Goal: Information Seeking & Learning: Learn about a topic

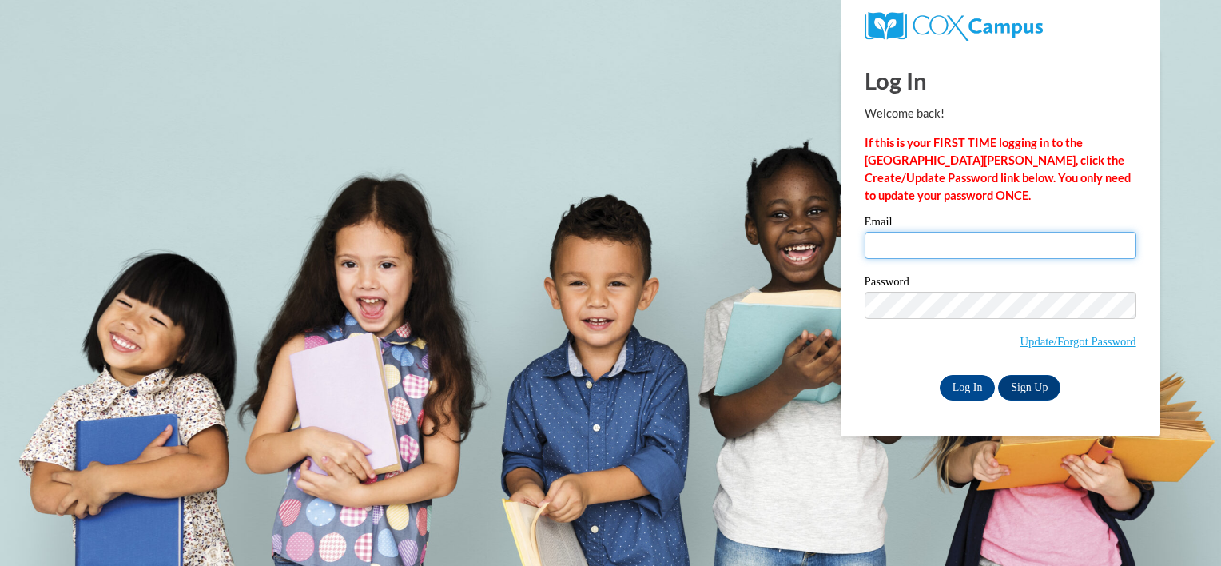
click at [970, 244] on input "Email" at bounding box center [1000, 245] width 272 height 27
type input "naziazaidi1985@gmail.com"
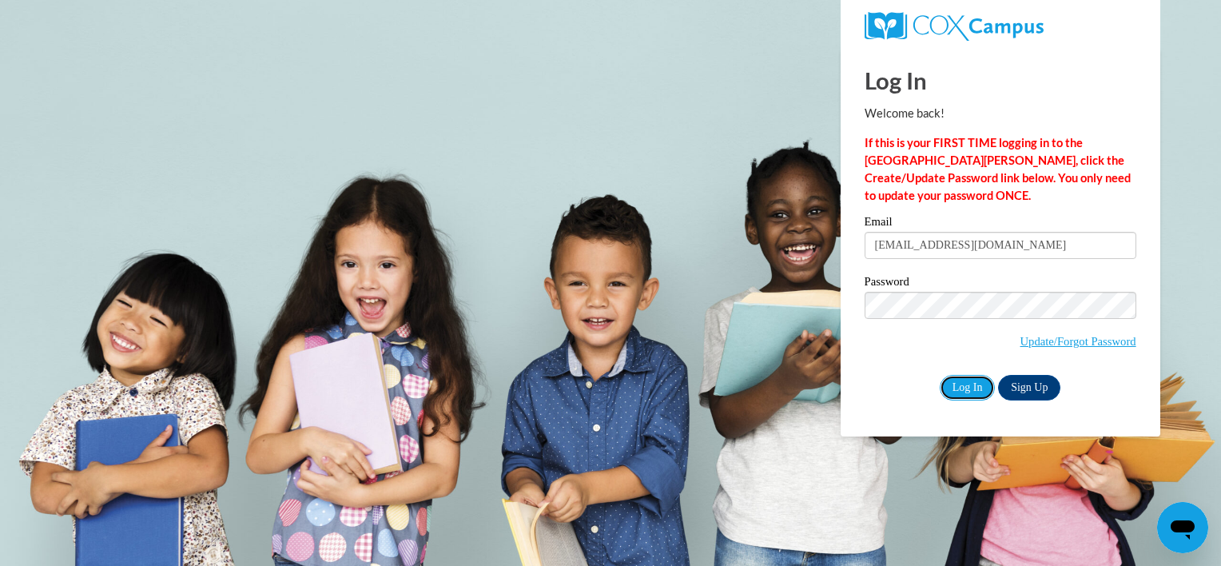
click at [971, 383] on input "Log In" at bounding box center [967, 388] width 56 height 26
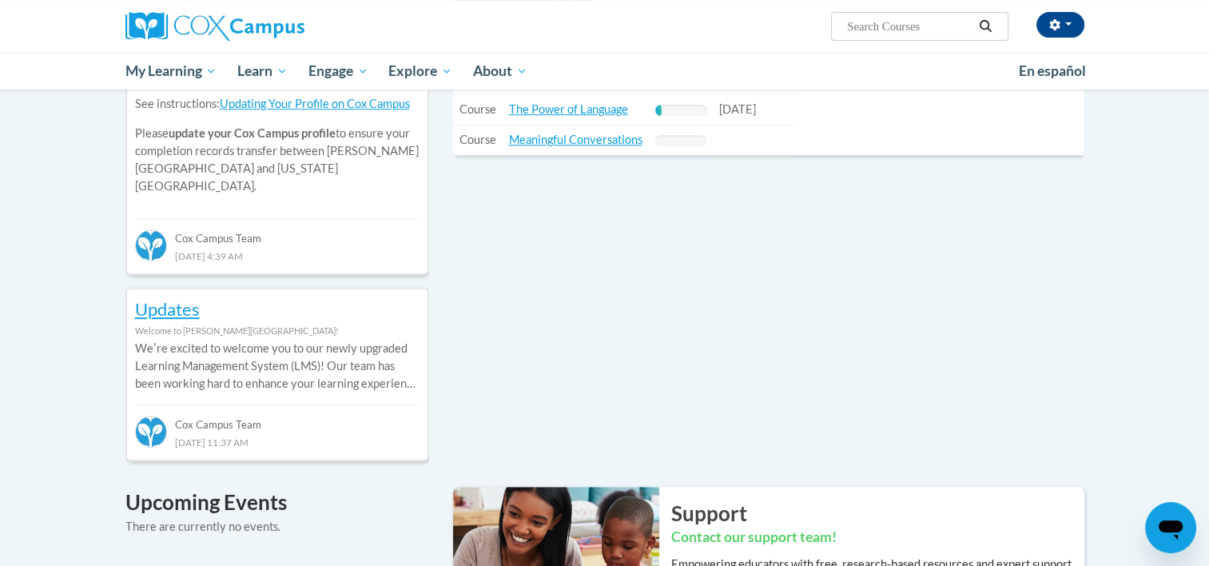
scroll to position [479, 0]
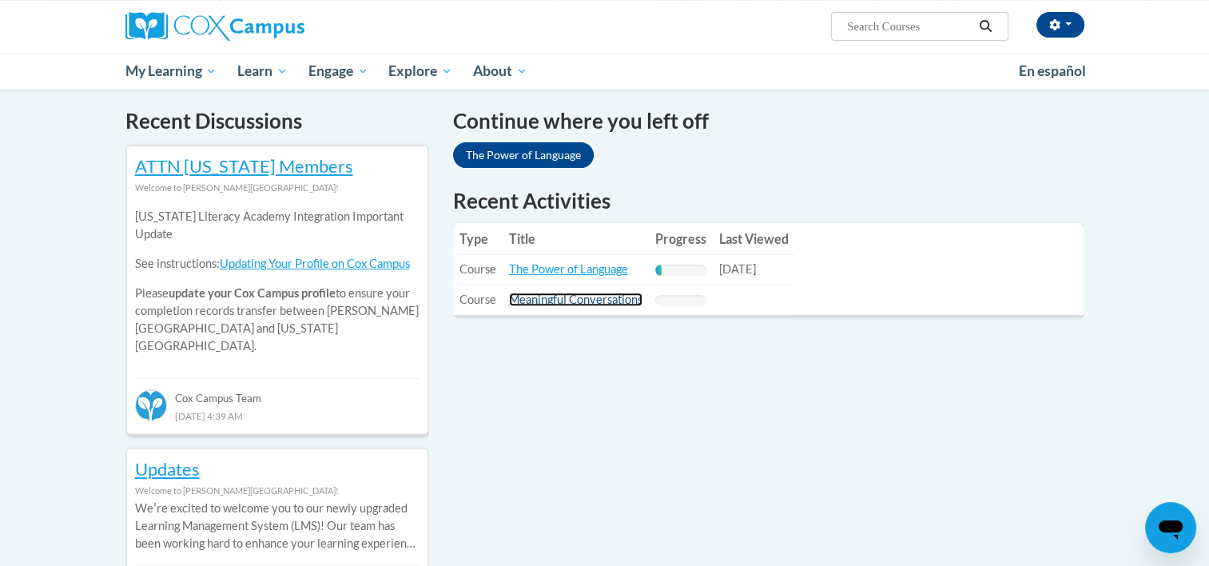
click at [562, 303] on link "Meaningful Conversations" at bounding box center [575, 299] width 133 height 14
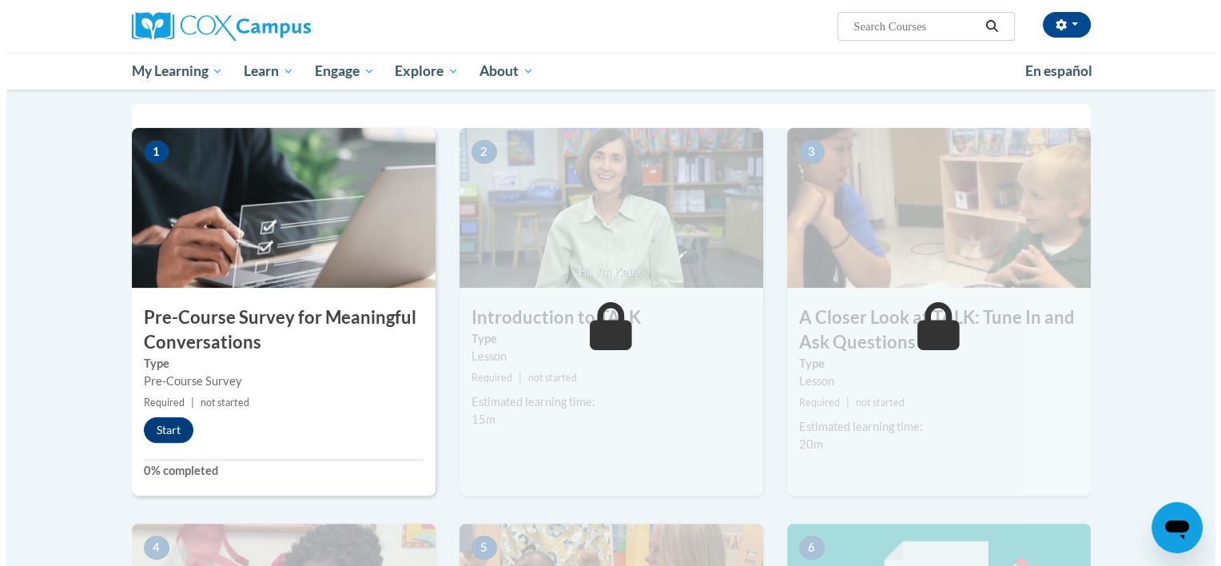
scroll to position [320, 0]
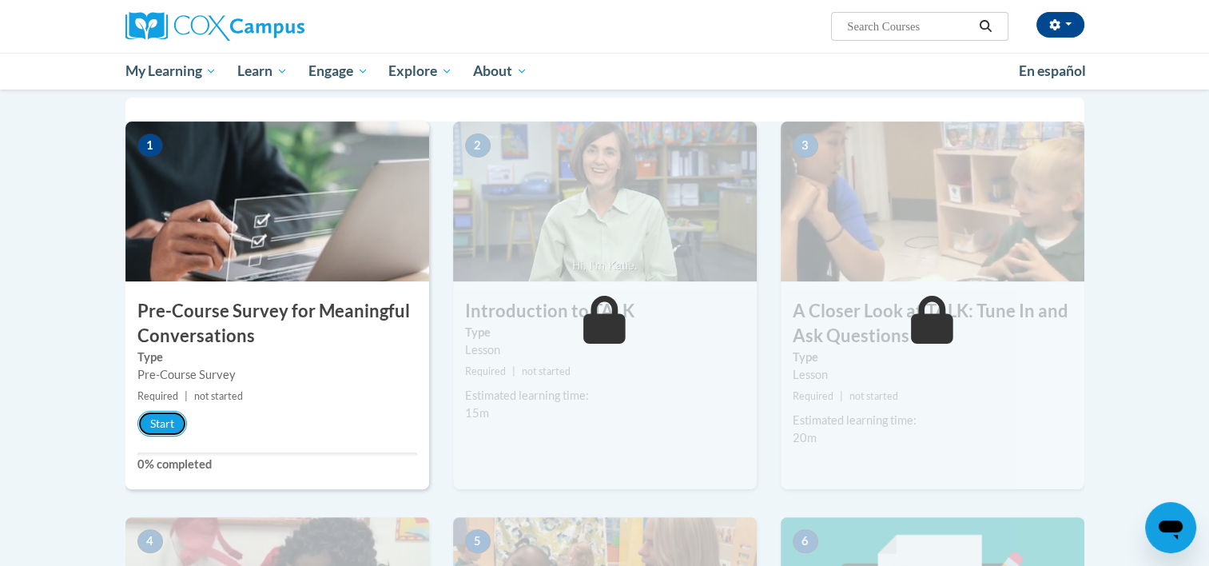
click at [157, 420] on button "Start" at bounding box center [162, 424] width 50 height 26
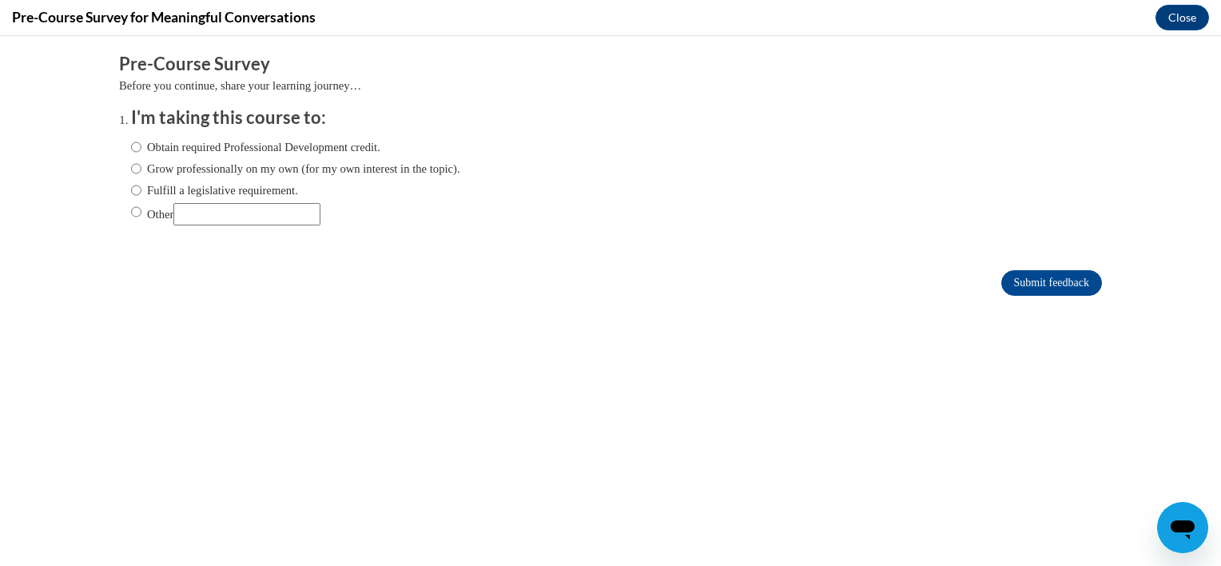
scroll to position [0, 0]
click at [212, 167] on label "Grow professionally on my own (for my own interest in the topic)." at bounding box center [295, 169] width 329 height 18
click at [141, 167] on input "Grow professionally on my own (for my own interest in the topic)." at bounding box center [136, 169] width 10 height 18
radio input "true"
click at [1046, 275] on input "Submit feedback" at bounding box center [1051, 283] width 101 height 26
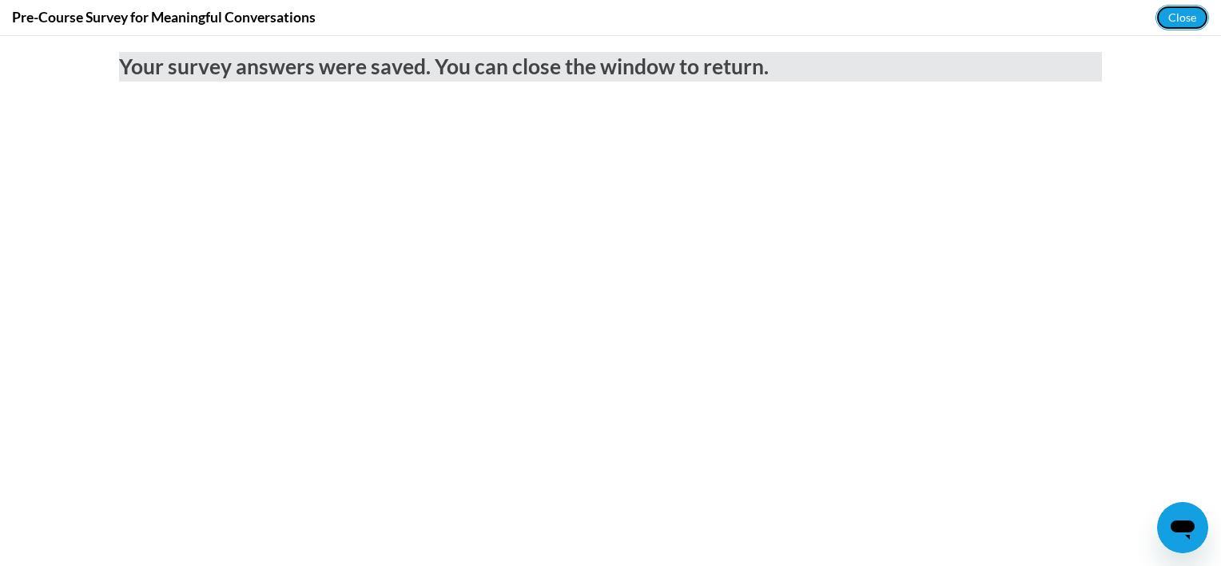
click at [1169, 10] on button "Close" at bounding box center [1182, 18] width 54 height 26
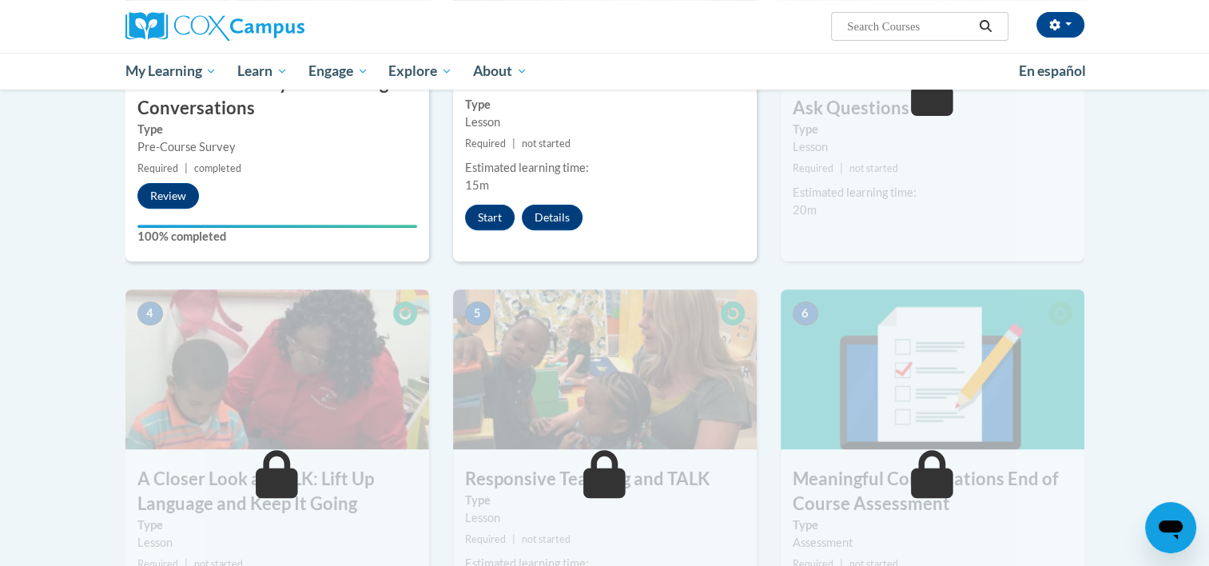
scroll to position [540, 0]
